Goal: Task Accomplishment & Management: Use online tool/utility

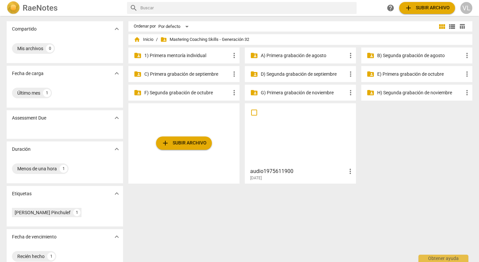
click at [191, 73] on p "C) Primera grabación de septiembre" at bounding box center [187, 74] width 86 height 7
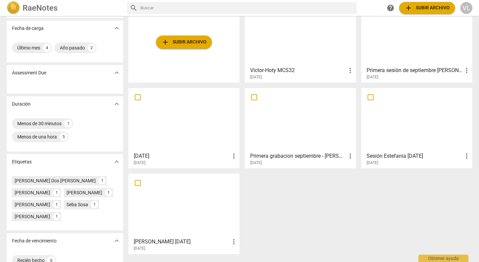
scroll to position [49, 0]
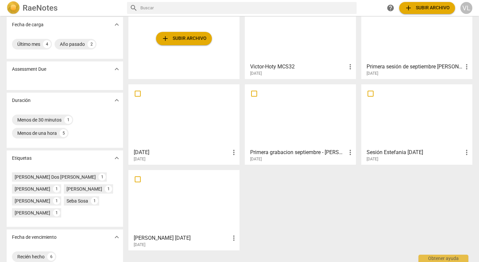
click at [179, 215] on div at bounding box center [184, 201] width 106 height 59
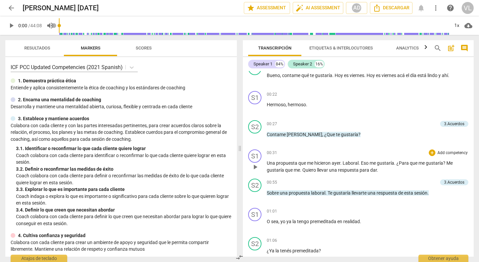
scroll to position [66, 0]
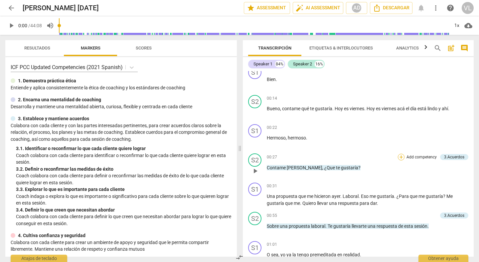
click at [397, 157] on div "+" at bounding box center [400, 157] width 7 height 7
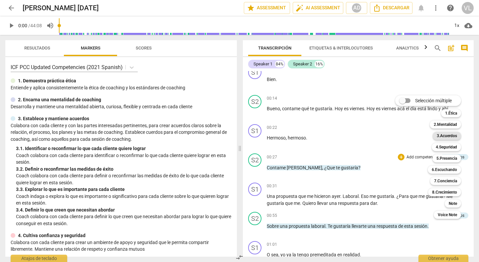
click at [457, 135] on div "3.Acuerdos" at bounding box center [446, 136] width 28 height 8
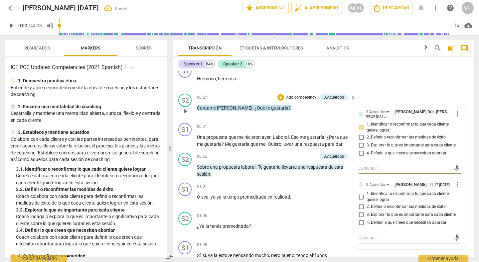
scroll to position [133, 0]
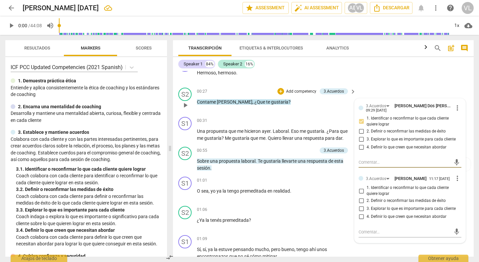
click at [360, 191] on input "1. Identificar o reconfirmar lo que cada cliente quiere lograr" at bounding box center [361, 191] width 11 height 8
checkbox input "true"
click at [320, 108] on div "00:27 + Add competency 3.Acuerdos keyboard_arrow_right Contame [PERSON_NAME] , …" at bounding box center [277, 100] width 160 height 24
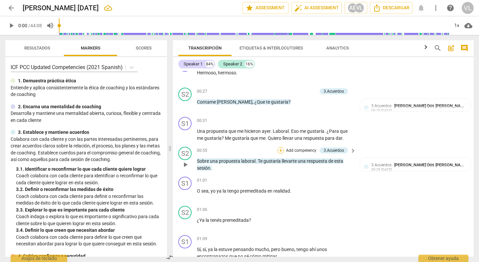
click at [277, 150] on div "+" at bounding box center [280, 150] width 7 height 7
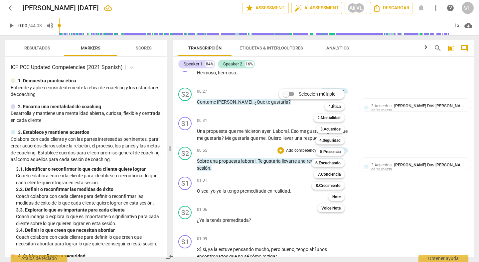
click at [364, 198] on div at bounding box center [239, 131] width 479 height 262
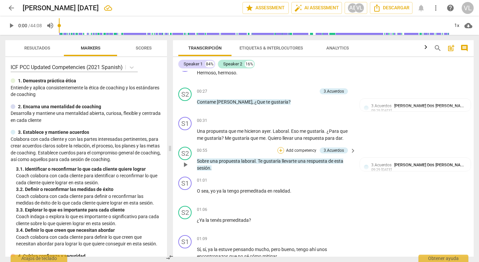
click at [278, 151] on div "+" at bounding box center [280, 150] width 7 height 7
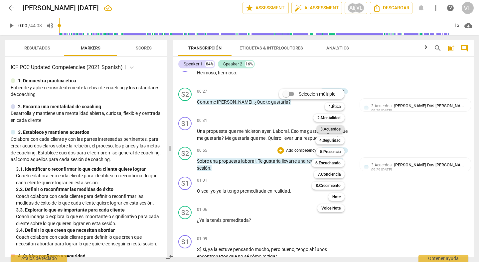
click at [333, 130] on b "3.Acuerdos" at bounding box center [330, 129] width 20 height 8
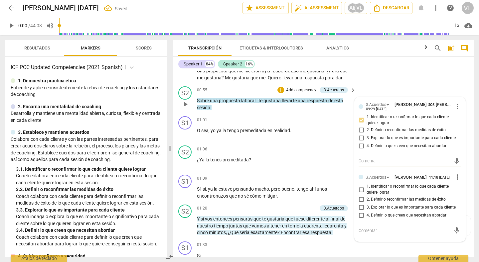
scroll to position [199, 0]
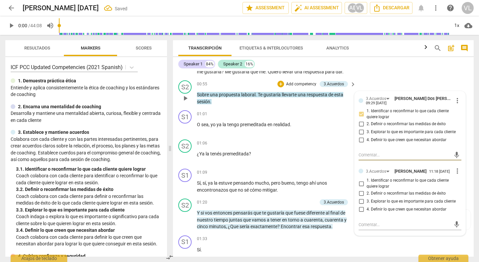
click at [358, 184] on input "1. Identificar o reconfirmar lo que cada cliente quiere lograr" at bounding box center [361, 184] width 11 height 8
checkbox input "true"
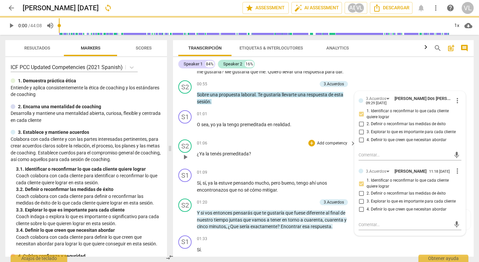
click at [315, 157] on p "¿Ya la tenés premeditada ?" at bounding box center [275, 154] width 156 height 7
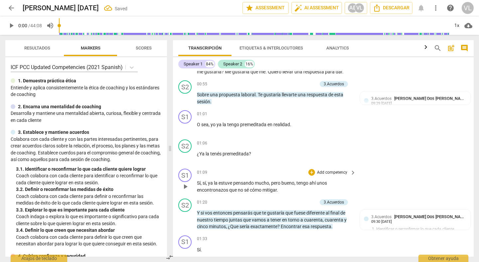
scroll to position [266, 0]
